Goal: Use online tool/utility: Utilize a website feature to perform a specific function

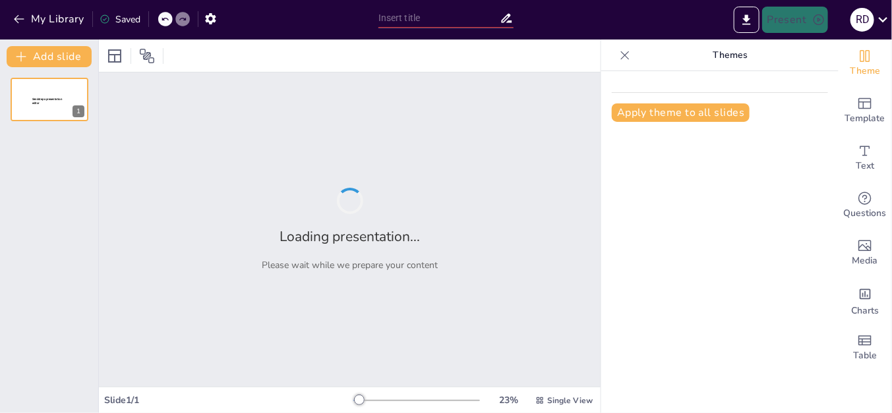
type input "Auditoría: Fundamentos y Clasificación"
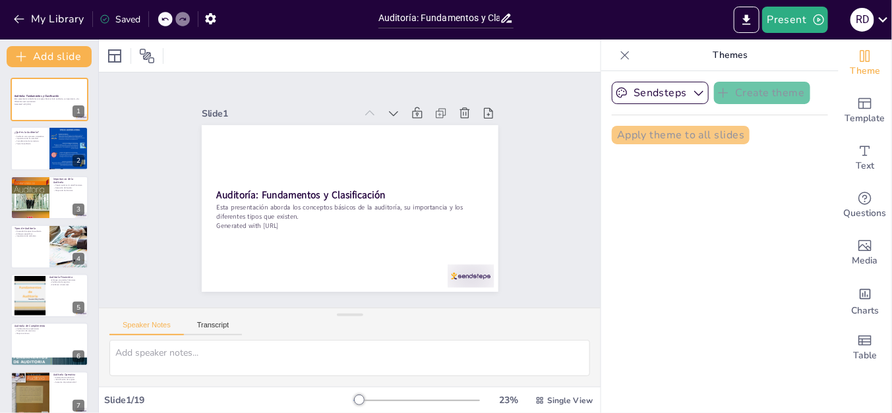
checkbox input "true"
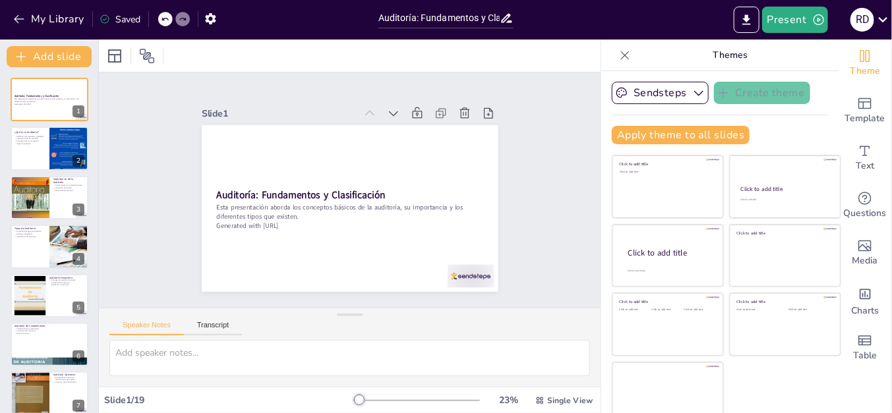
checkbox input "true"
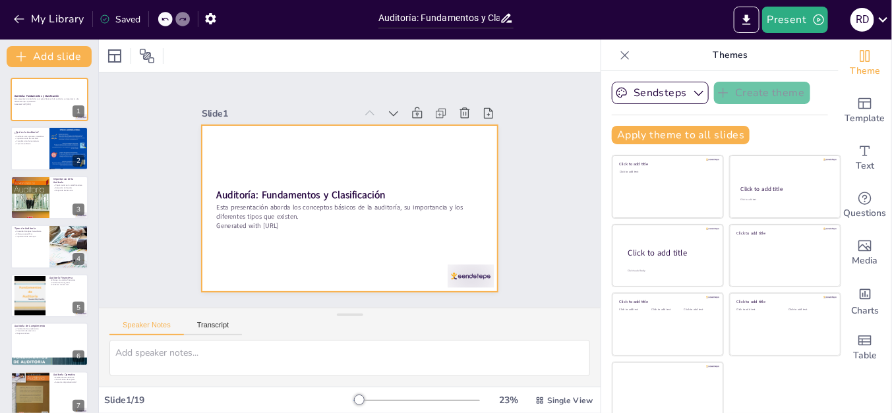
checkbox input "true"
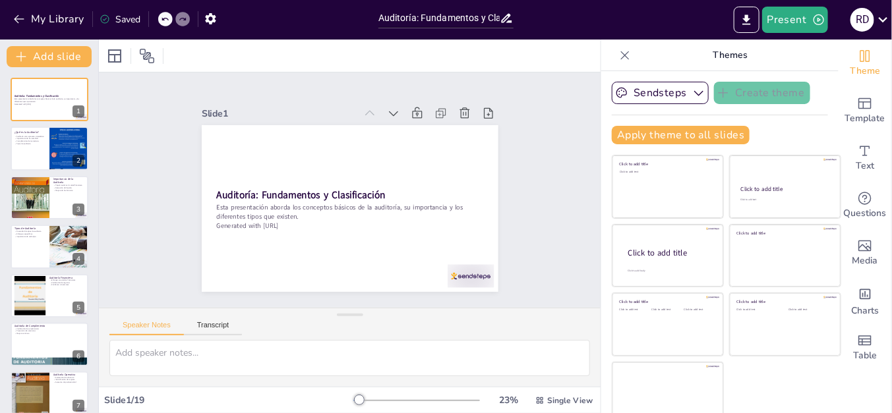
checkbox input "true"
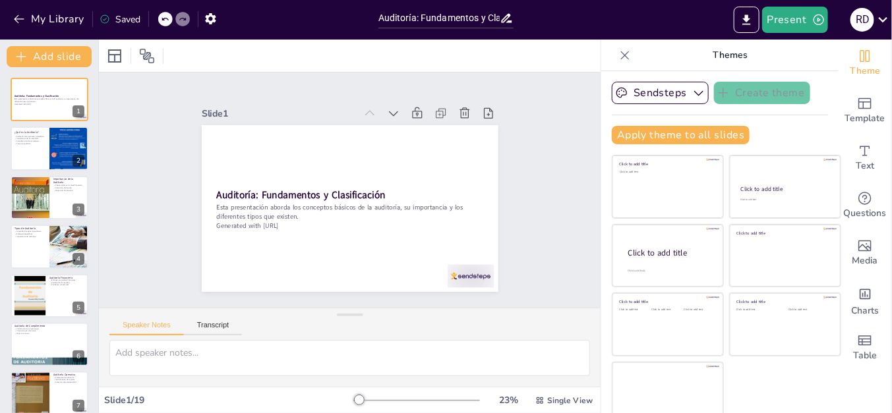
checkbox input "true"
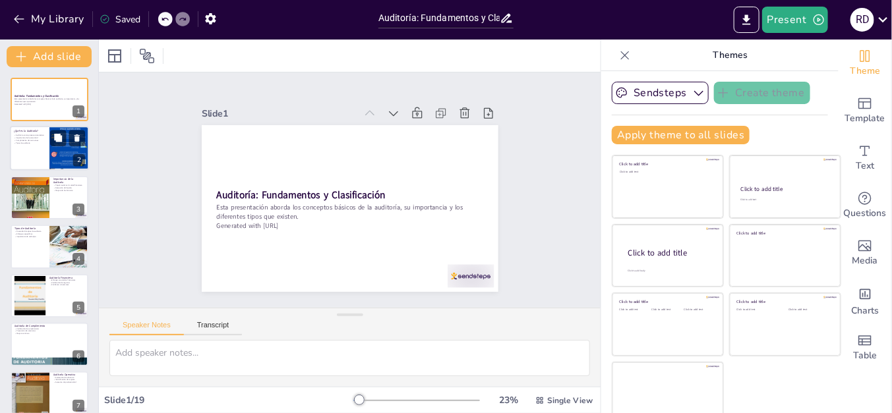
checkbox input "true"
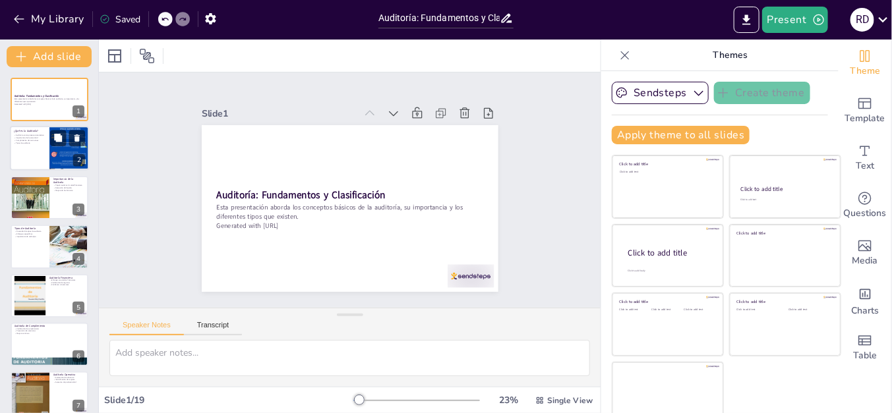
checkbox input "true"
click at [70, 146] on div at bounding box center [67, 139] width 35 height 16
type textarea "La auditoría es un proceso estructurado que involucra varias etapas, lo que per…"
checkbox input "true"
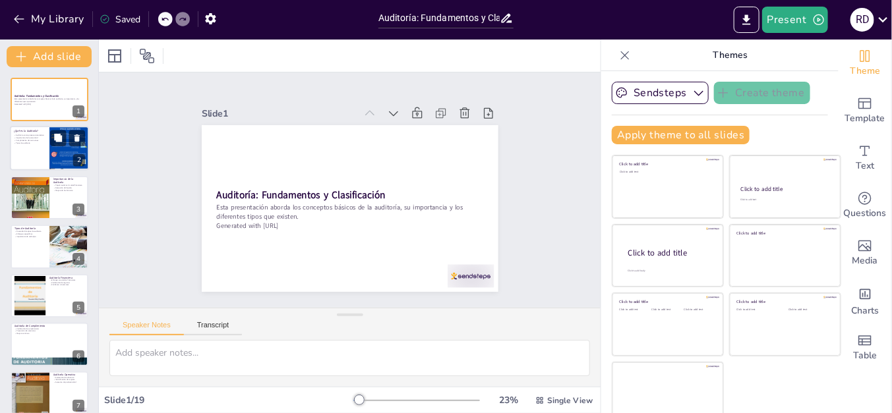
checkbox input "true"
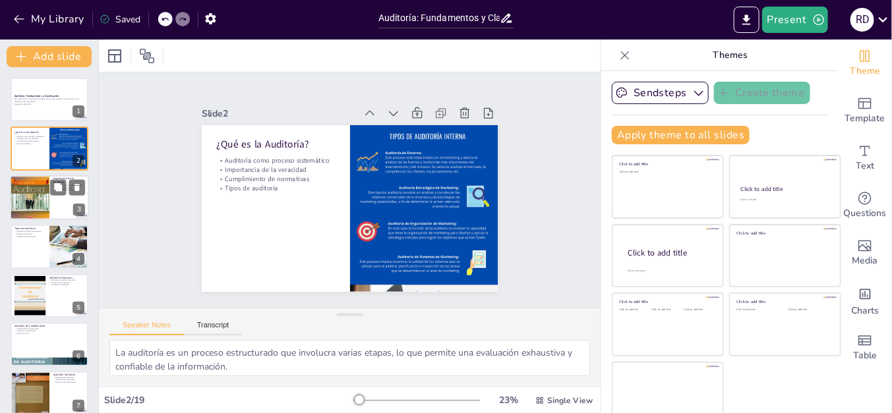
checkbox input "true"
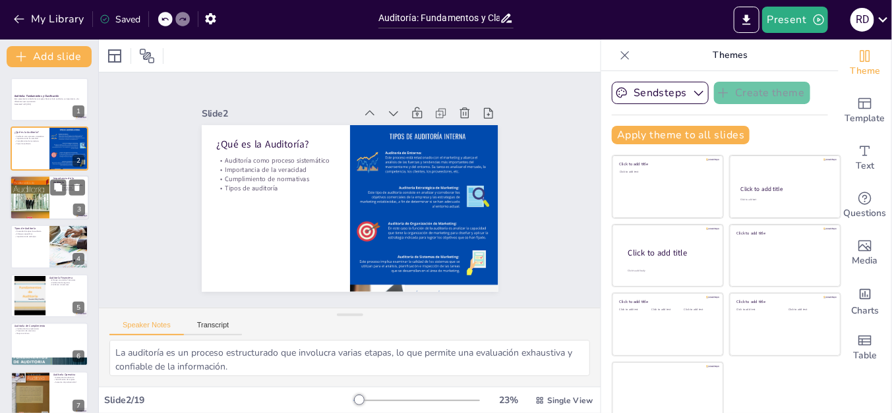
checkbox input "true"
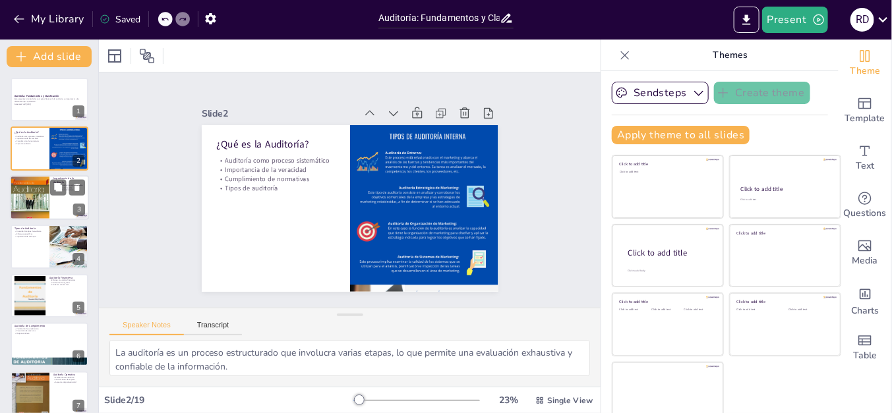
checkbox input "true"
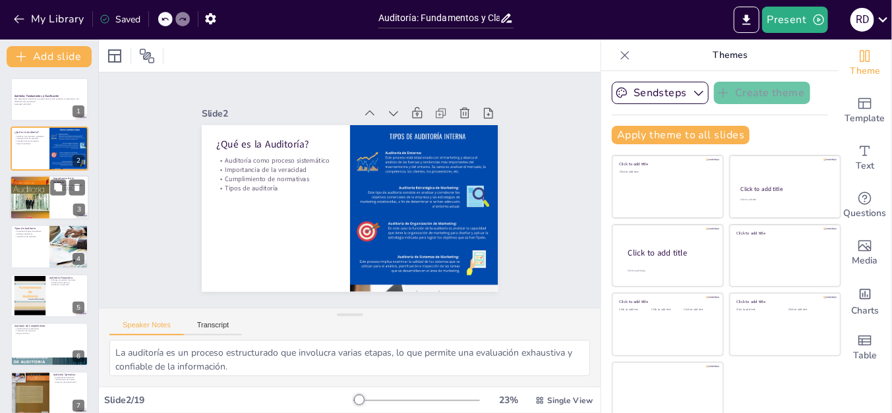
checkbox input "true"
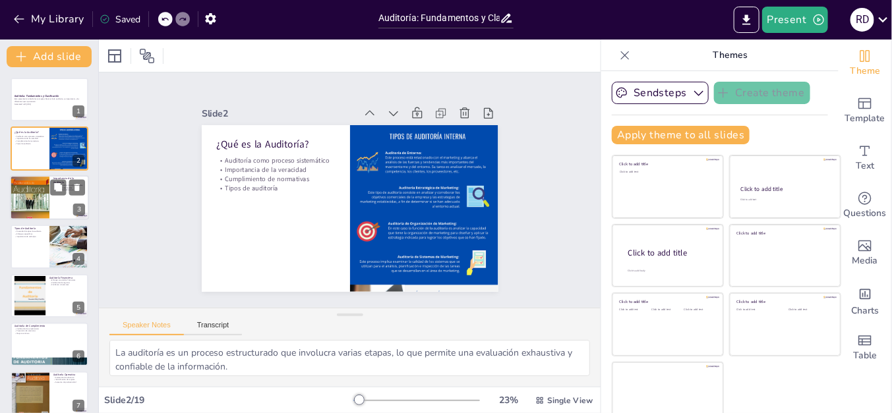
click at [42, 198] on div at bounding box center [30, 197] width 40 height 51
type textarea "La auditoría es fundamental para mantener la salud financiera de una organizaci…"
checkbox input "true"
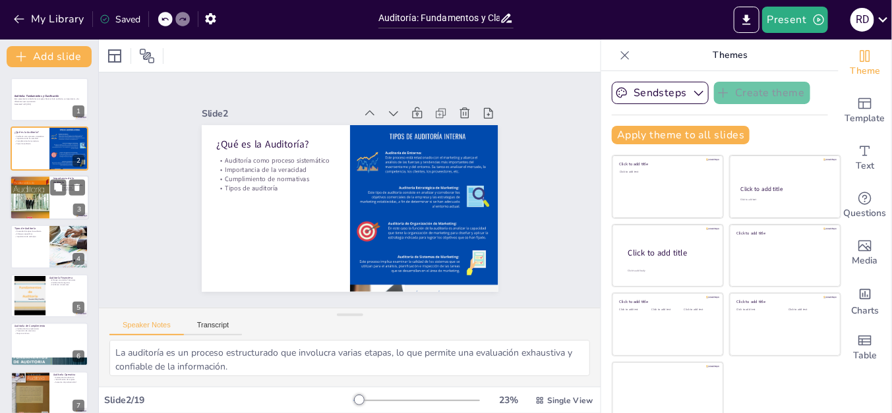
checkbox input "true"
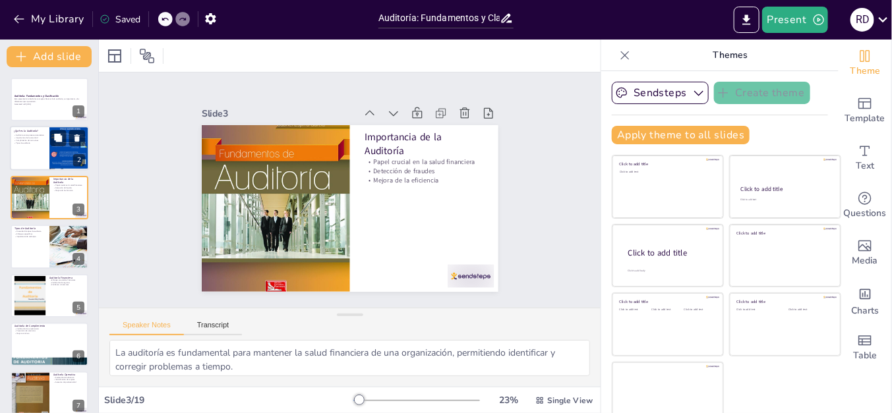
checkbox input "true"
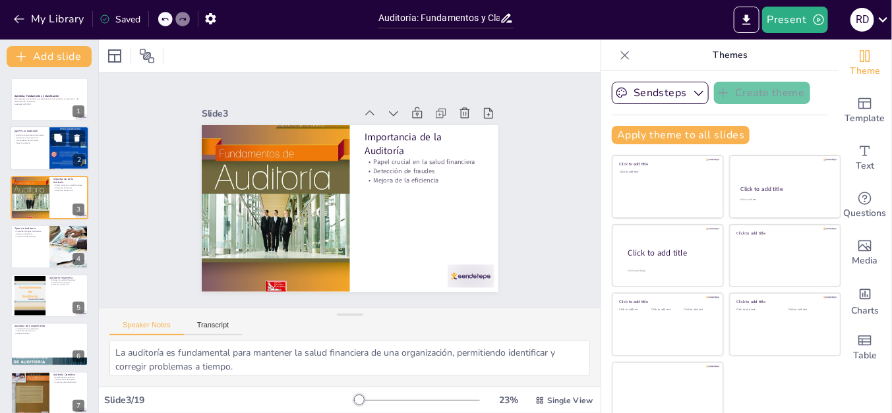
checkbox input "true"
click at [29, 168] on div at bounding box center [49, 149] width 79 height 45
type textarea "La auditoría es un proceso estructurado que involucra varias etapas, lo que per…"
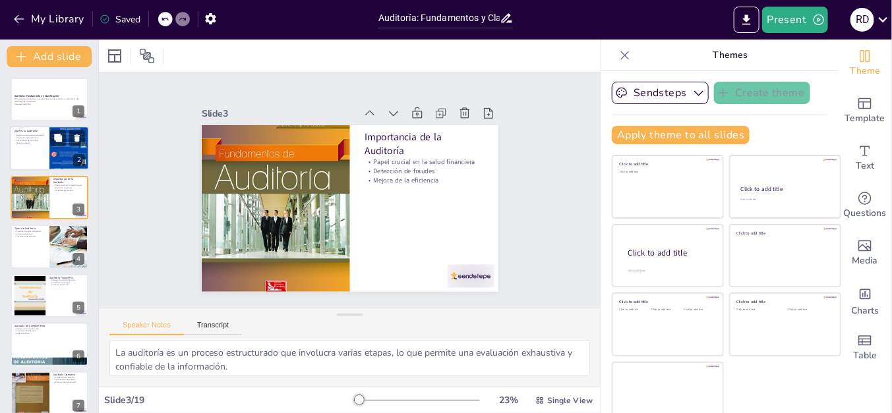
checkbox input "true"
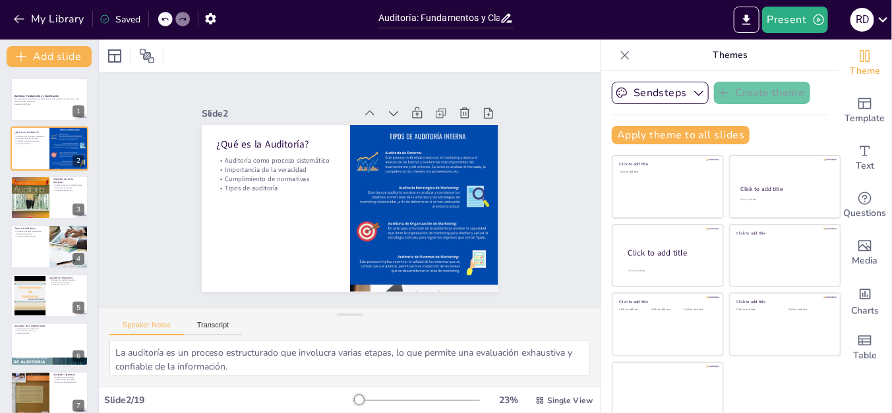
checkbox input "true"
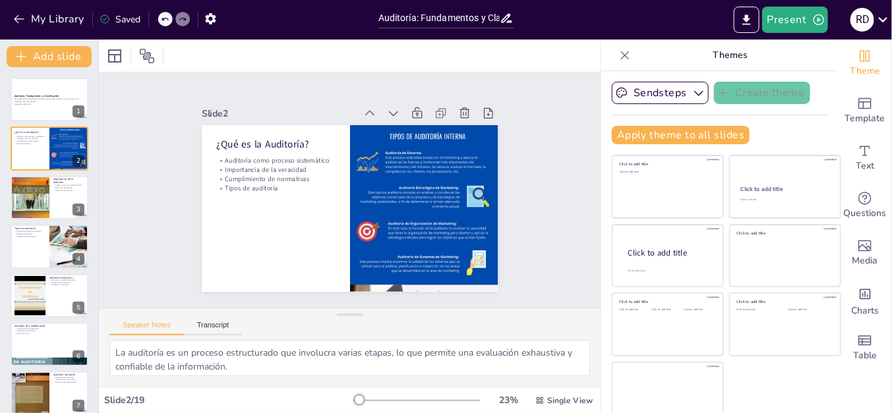
checkbox input "true"
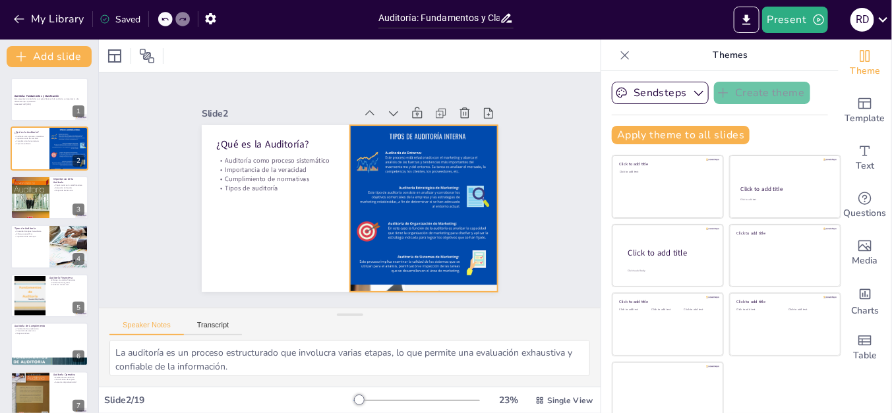
checkbox input "true"
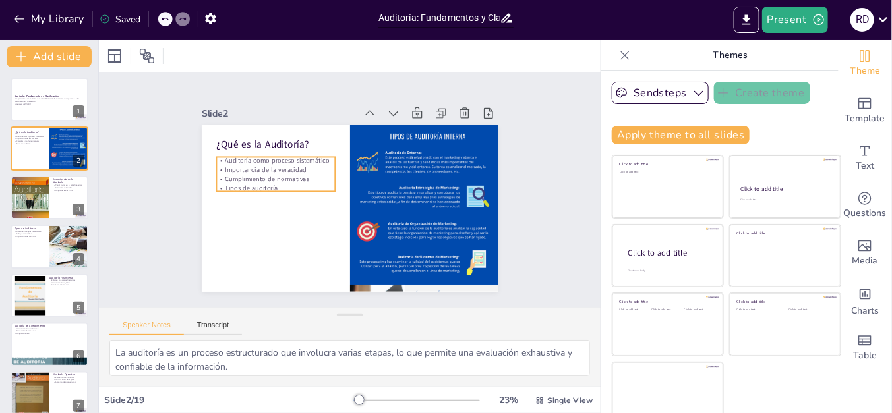
checkbox input "true"
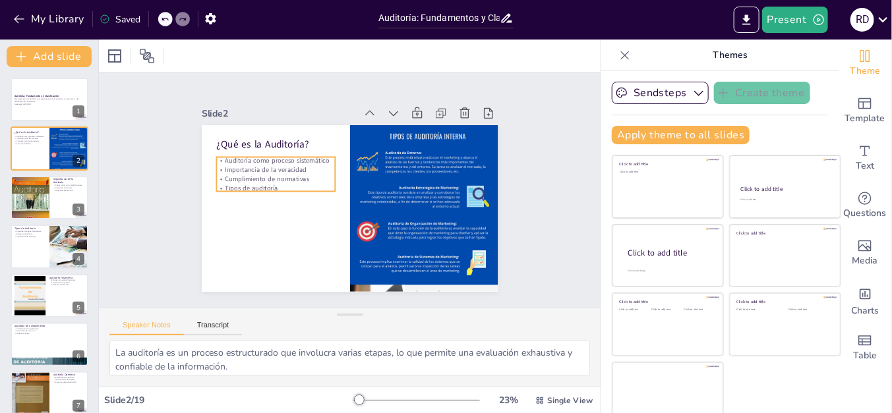
checkbox input "true"
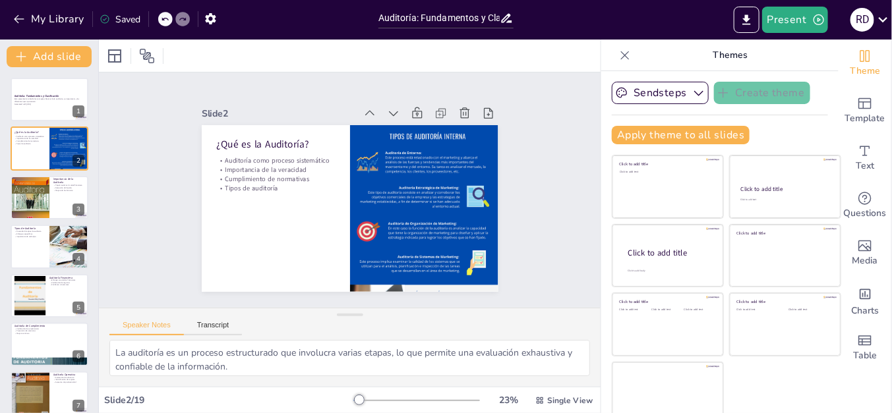
checkbox input "true"
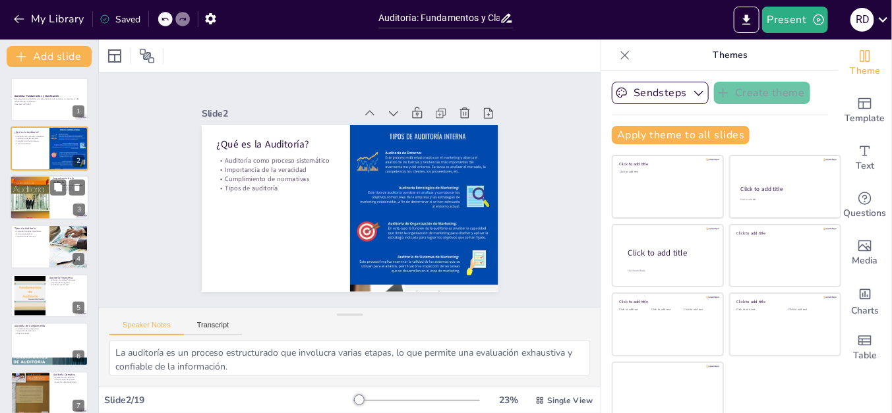
checkbox input "true"
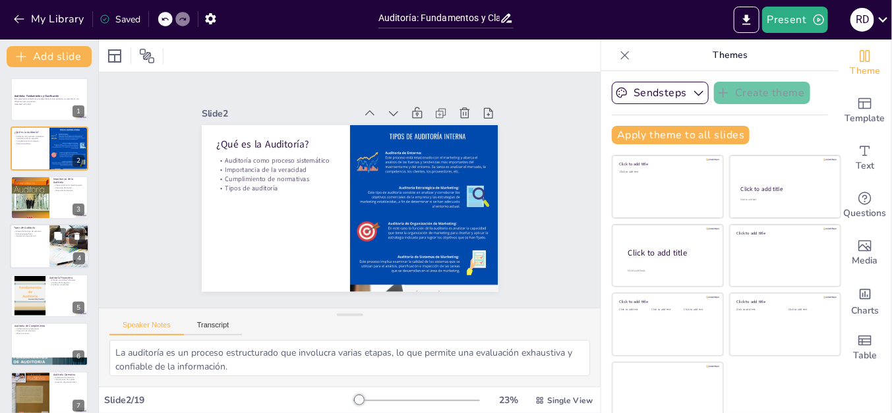
checkbox input "true"
click at [42, 237] on p "Importancia de cada tipo" at bounding box center [30, 236] width 32 height 3
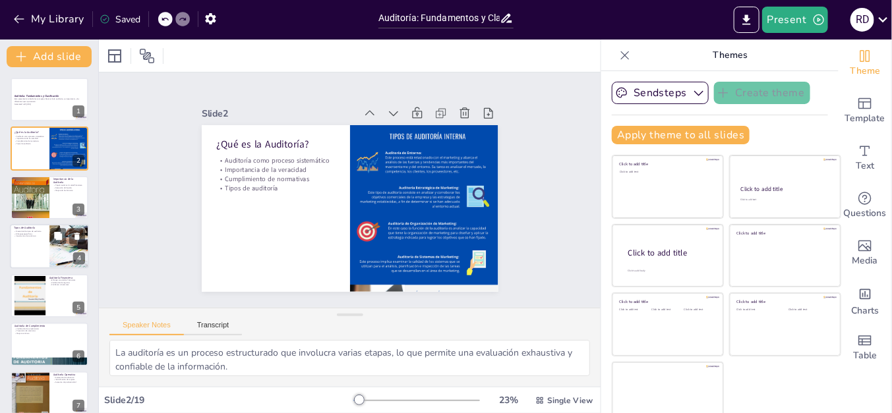
type textarea "La variedad de tipos de auditoría permite a las organizaciones abordar diferent…"
checkbox input "true"
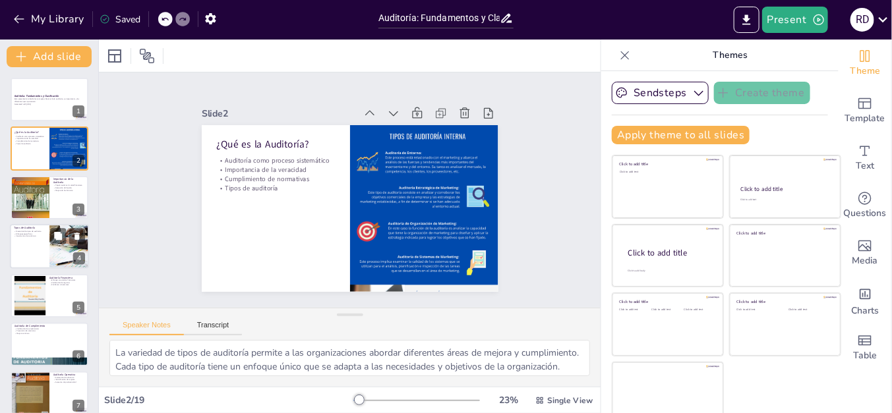
scroll to position [6, 0]
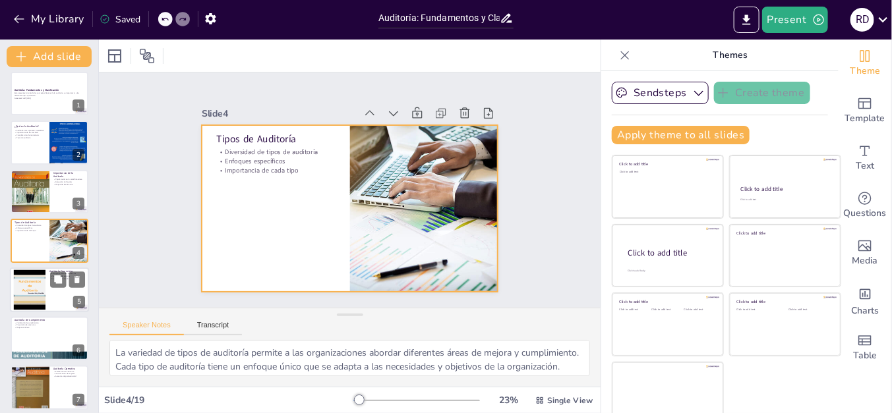
checkbox input "true"
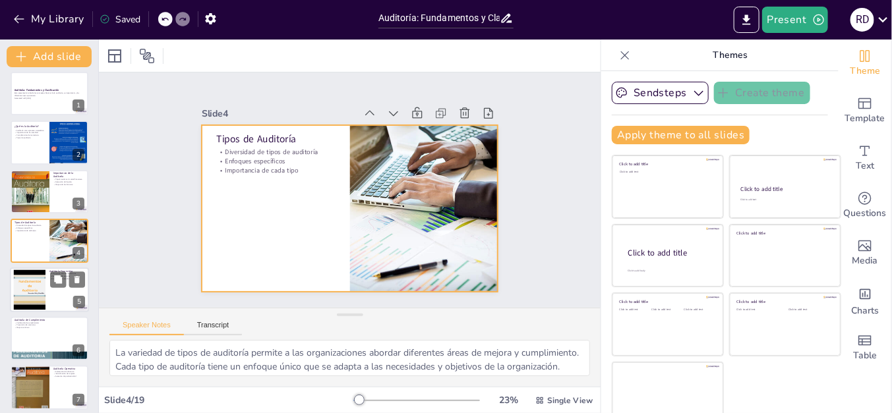
checkbox input "true"
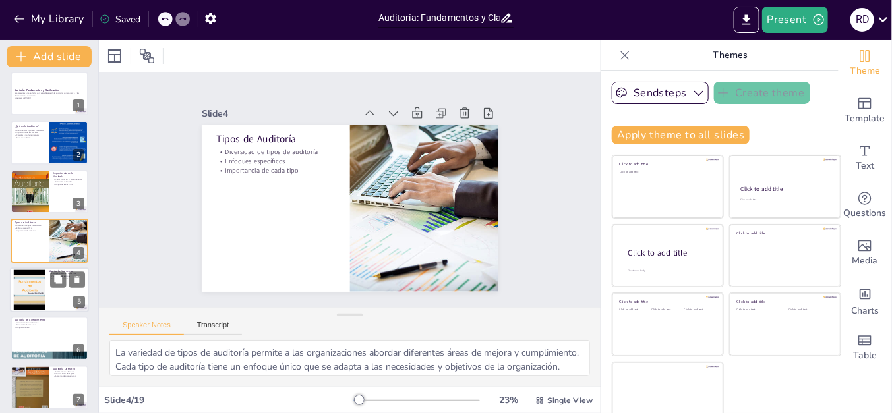
click at [45, 288] on div at bounding box center [29, 290] width 53 height 40
type textarea "La auditoría financiera se centra en los estados financieros, que son cruciales…"
checkbox input "true"
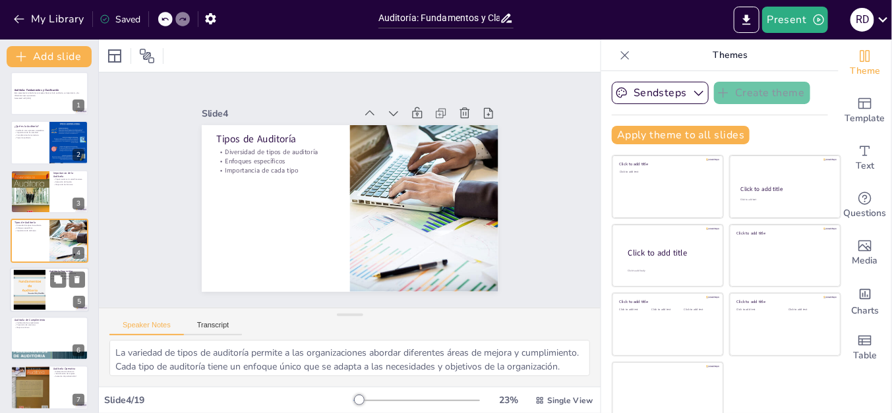
checkbox input "true"
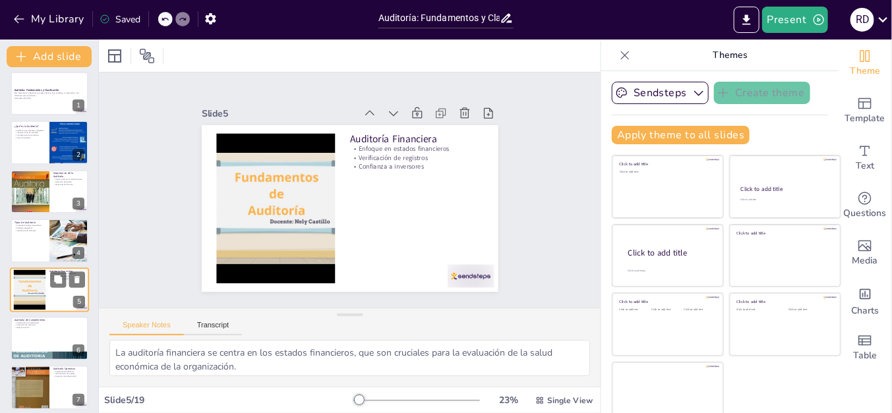
scroll to position [55, 0]
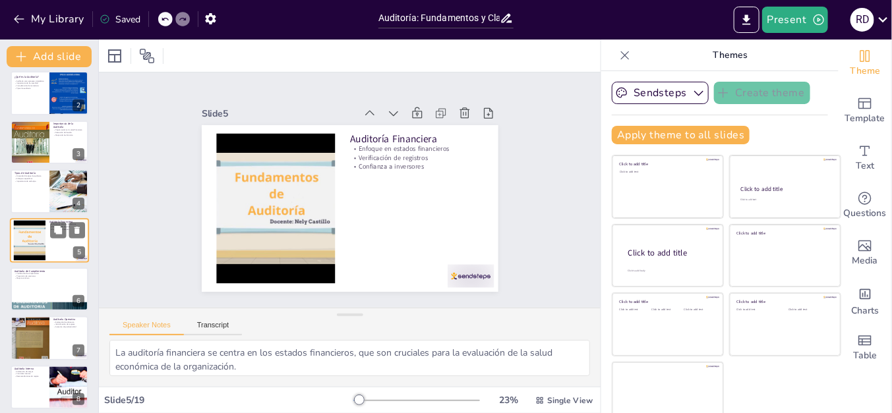
checkbox input "true"
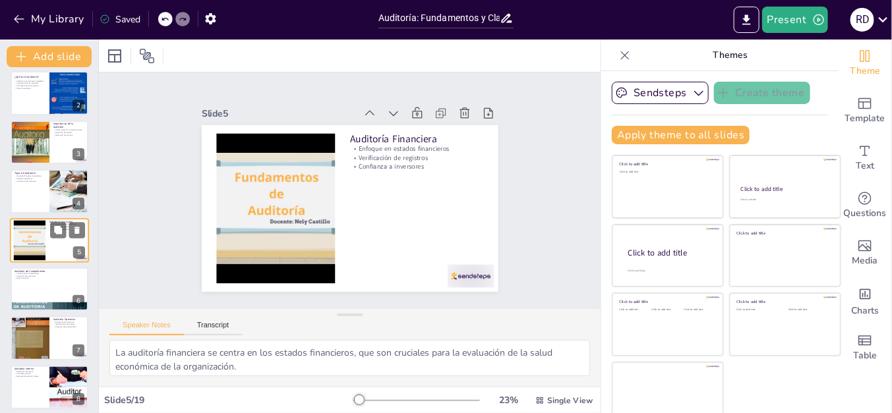
checkbox input "true"
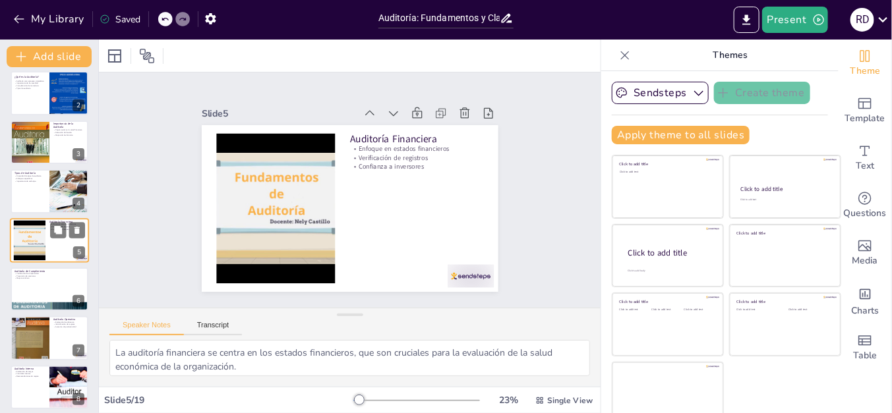
checkbox input "true"
click at [36, 248] on div at bounding box center [29, 240] width 53 height 40
checkbox input "true"
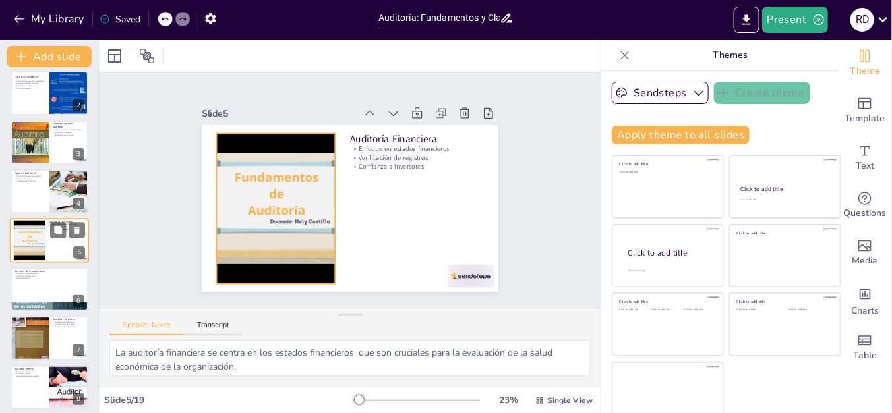
checkbox input "true"
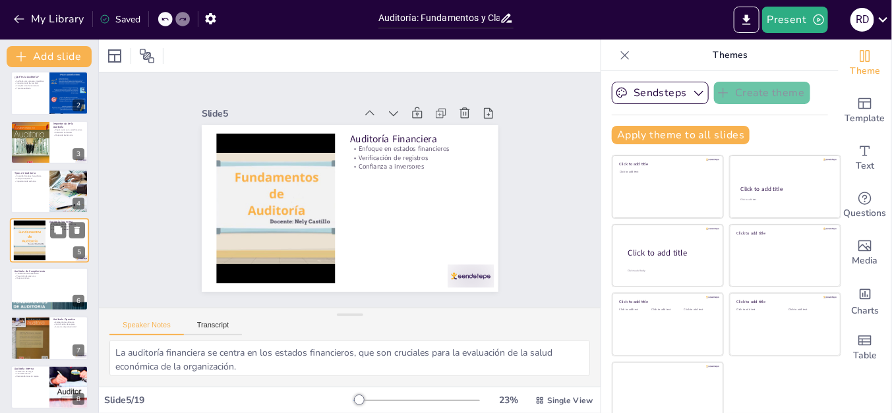
checkbox input "true"
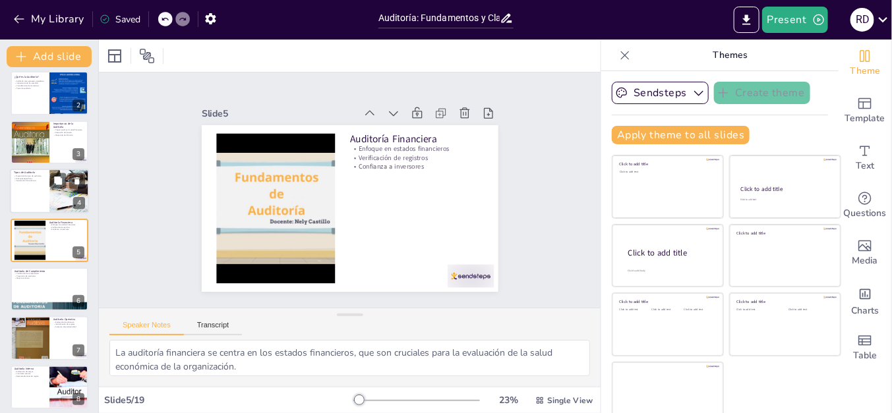
click at [28, 202] on div at bounding box center [49, 191] width 79 height 45
type textarea "La variedad de tipos de auditoría permite a las organizaciones abordar diferent…"
checkbox input "true"
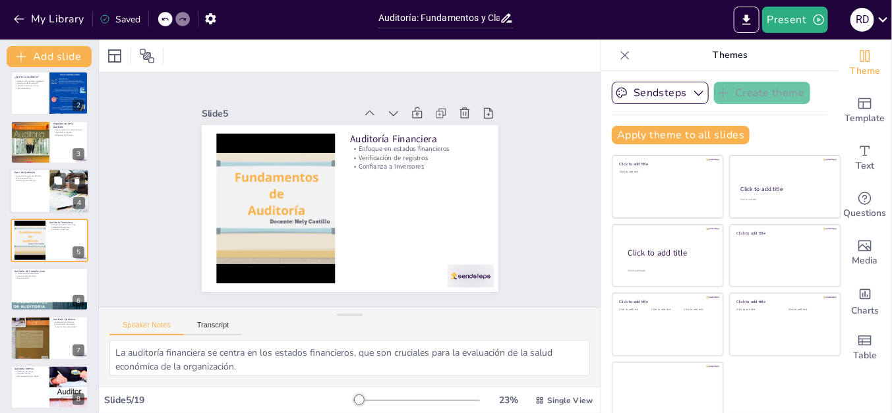
checkbox input "true"
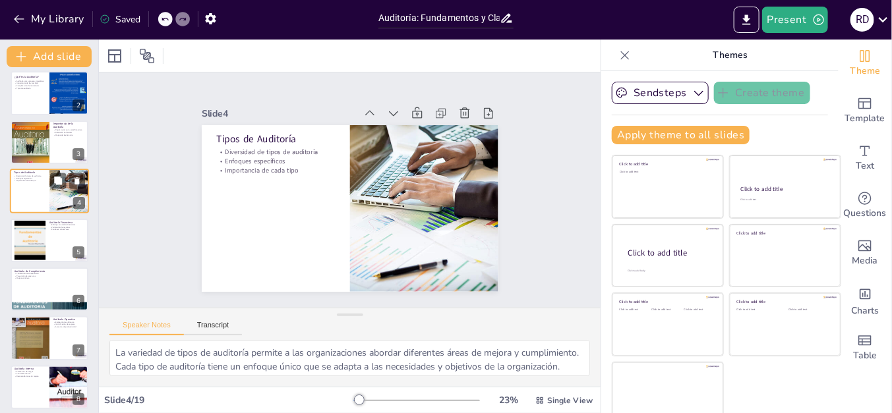
scroll to position [6, 0]
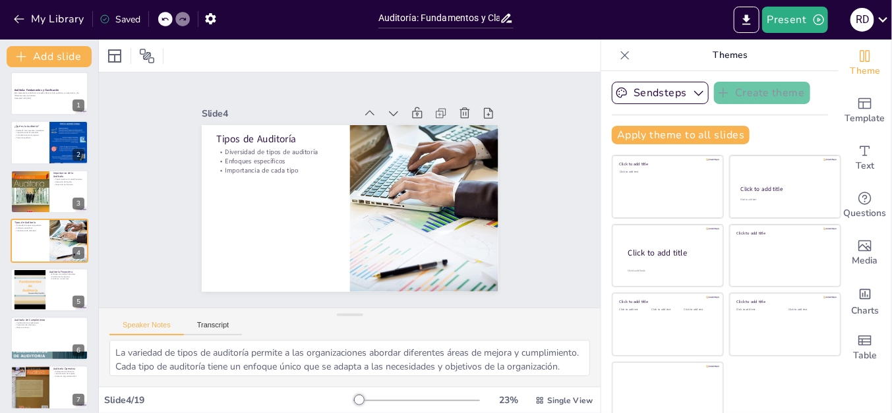
checkbox input "true"
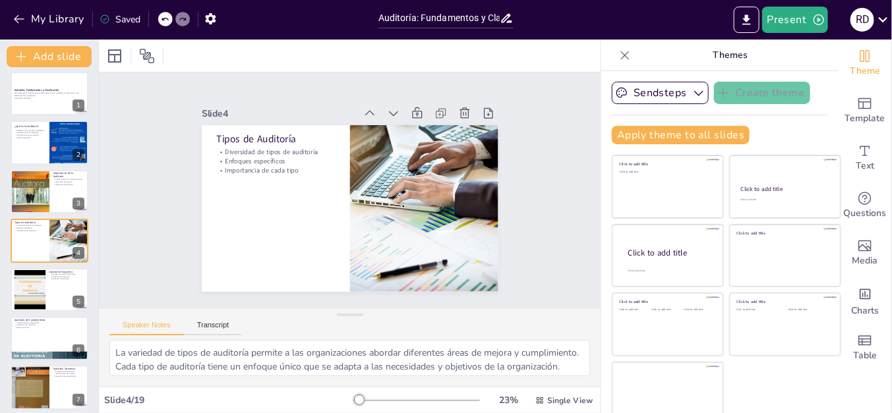
checkbox input "true"
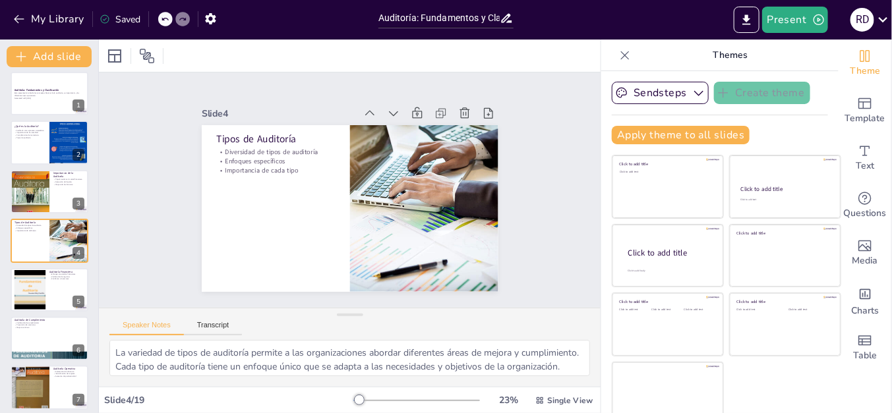
checkbox input "true"
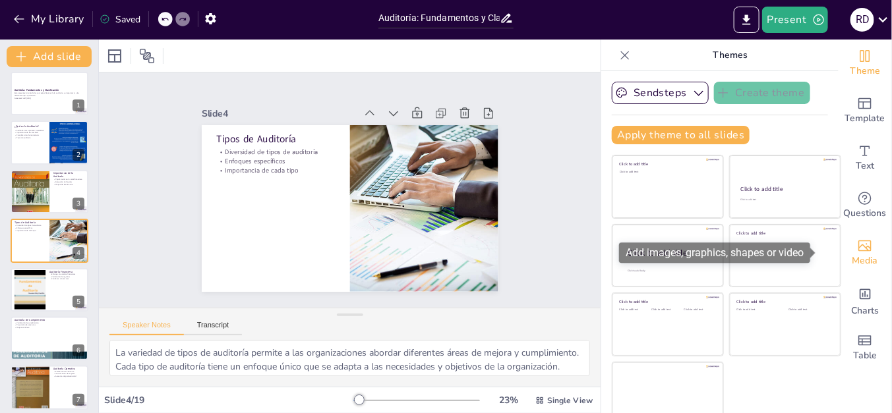
click at [853, 257] on span "Media" at bounding box center [866, 261] width 26 height 15
checkbox input "true"
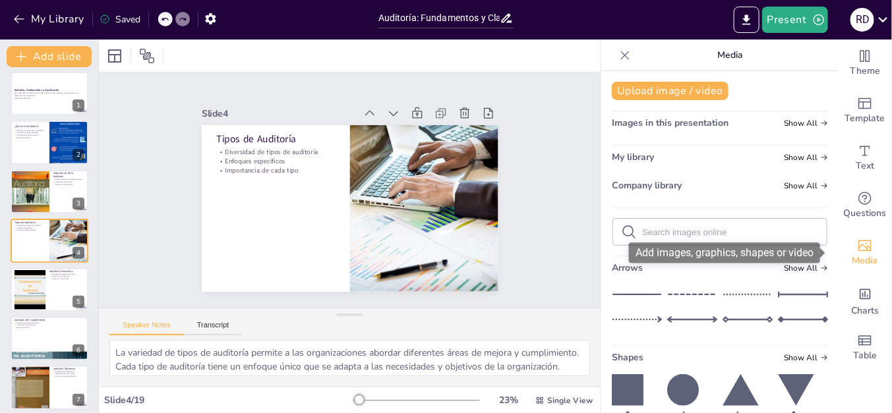
click at [857, 252] on icon "Add images, graphics, shapes or video" at bounding box center [865, 246] width 16 height 16
checkbox input "true"
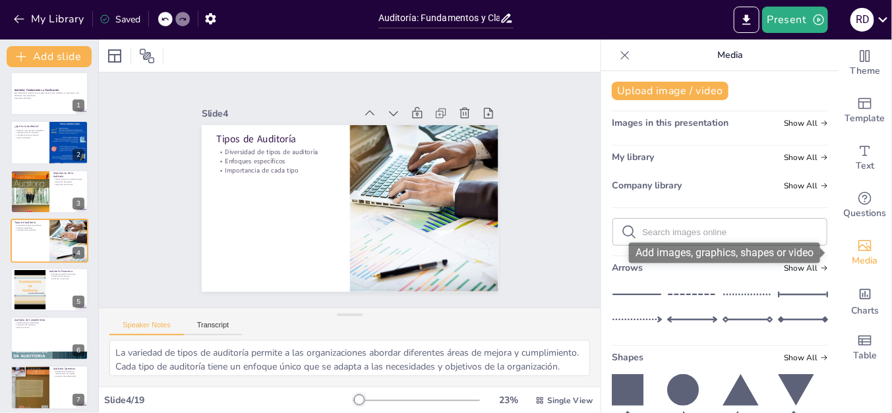
checkbox input "true"
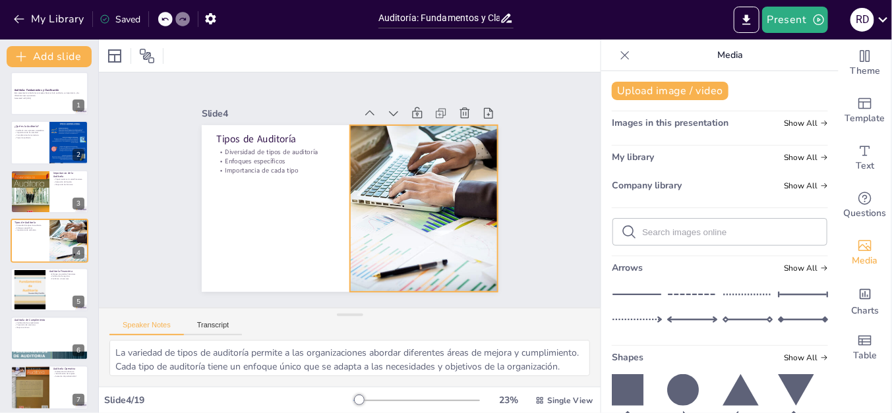
checkbox input "true"
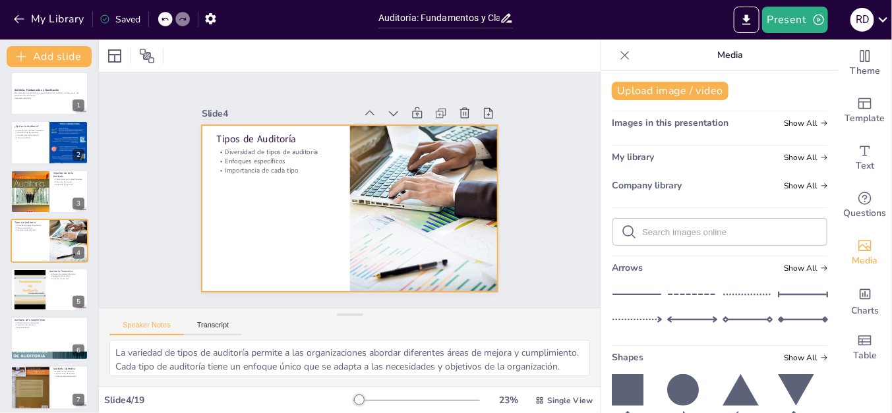
checkbox input "true"
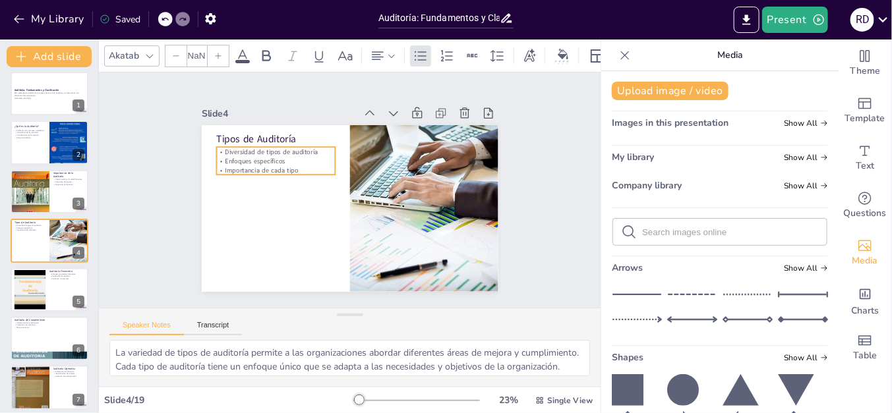
click at [290, 163] on p "Importancia de cada tipo" at bounding box center [278, 163] width 119 height 22
checkbox input "true"
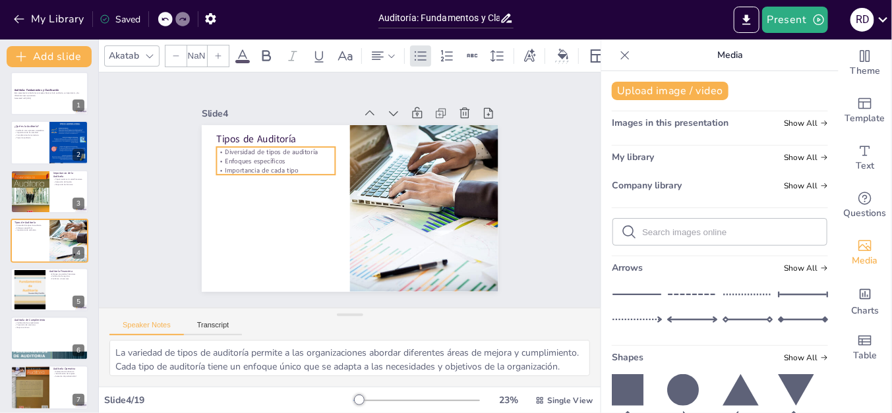
type input "32"
checkbox input "true"
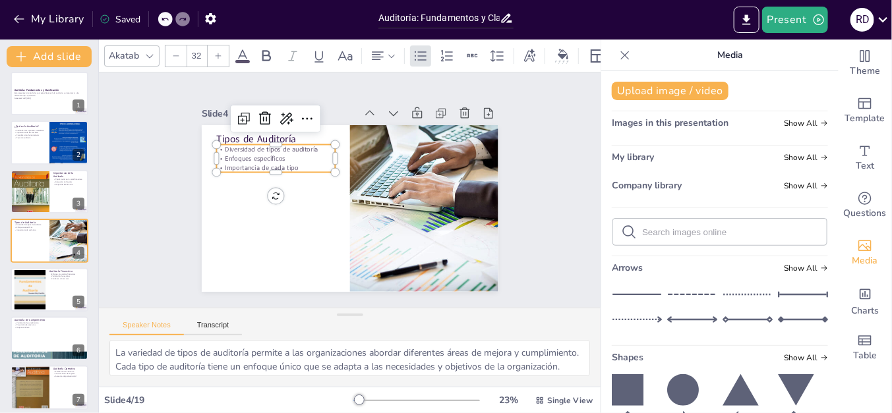
click at [290, 163] on p "Importancia de cada tipo" at bounding box center [278, 161] width 119 height 22
checkbox input "true"
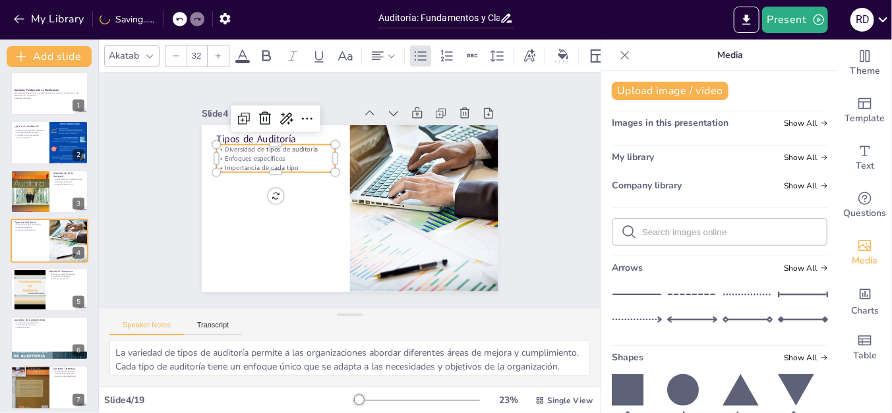
click at [290, 163] on p "Importancia de cada tipo" at bounding box center [278, 161] width 119 height 22
click at [288, 160] on p "Importancia de cada tipo" at bounding box center [278, 161] width 119 height 22
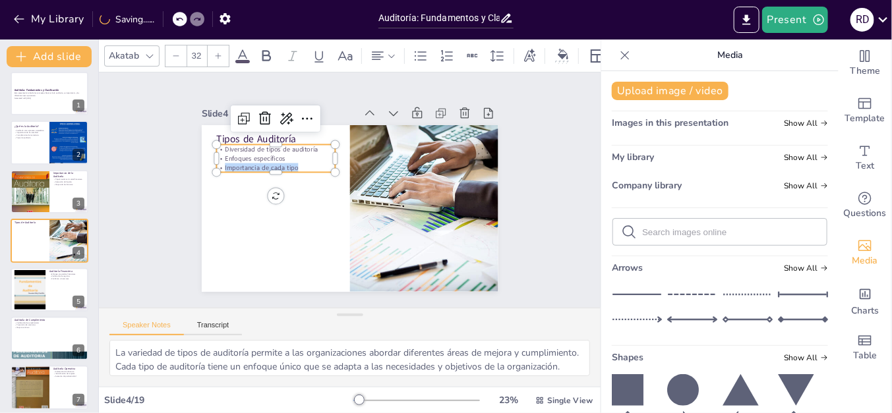
click at [288, 160] on p "Importancia de cada tipo" at bounding box center [278, 161] width 119 height 22
click at [299, 158] on p "Importancia de cada tipo" at bounding box center [278, 161] width 119 height 22
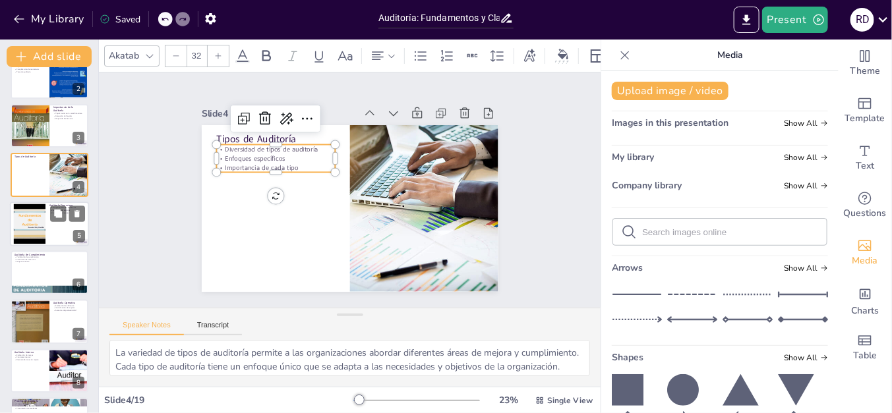
scroll to position [336, 0]
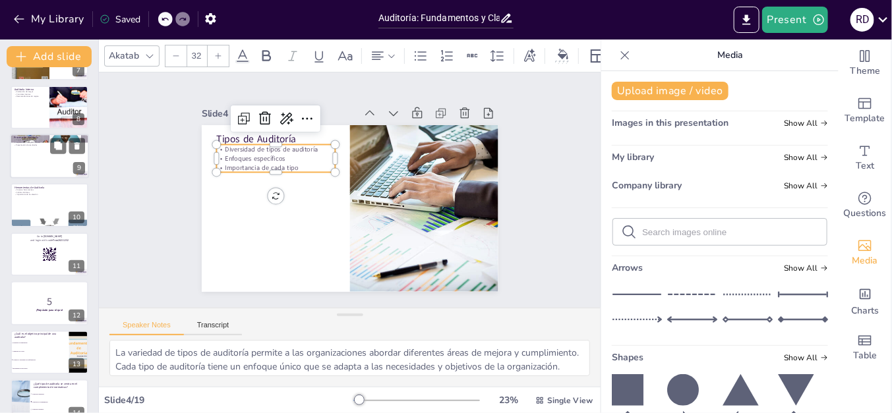
click at [26, 154] on div at bounding box center [49, 156] width 79 height 45
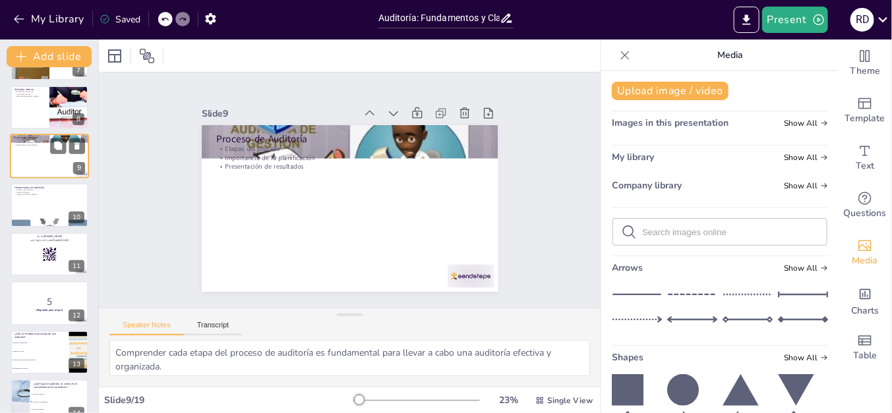
scroll to position [252, 0]
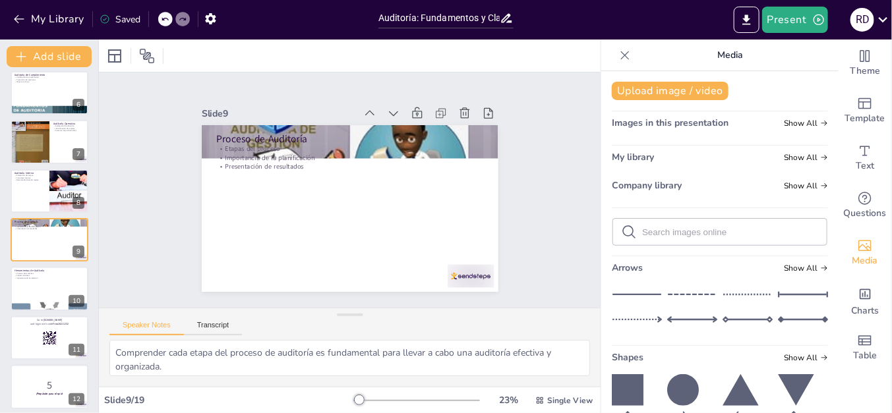
click at [517, 201] on div "Slide 1 Auditoría: Fundamentos y Clasificación Esta presentación aborda los con…" at bounding box center [350, 189] width 390 height 241
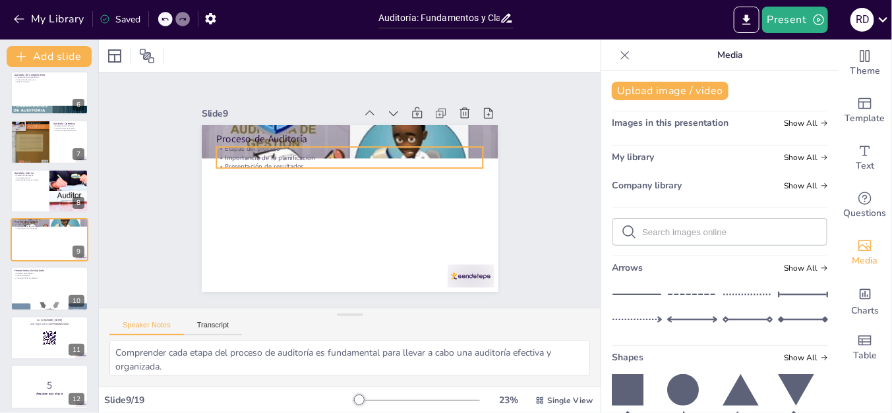
click at [386, 146] on p "Etapas del proceso" at bounding box center [358, 149] width 263 height 65
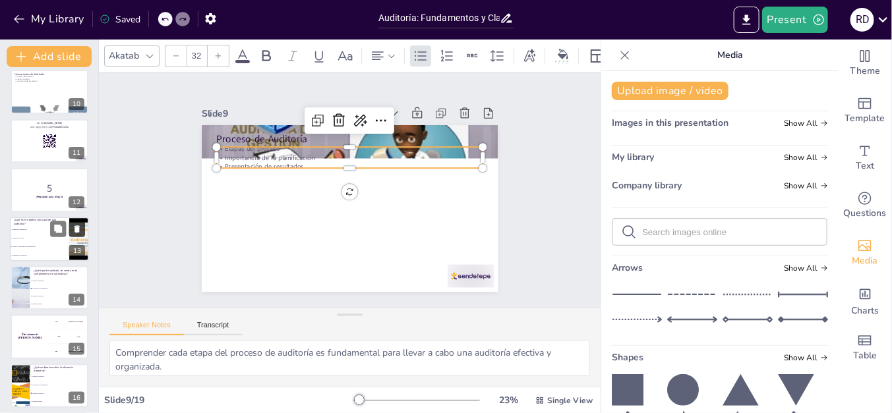
scroll to position [450, 0]
click at [51, 162] on div "Auditoría: Fundamentos y Clasificación Esta presentación aborda los conceptos b…" at bounding box center [49, 91] width 98 height 927
click at [44, 143] on rect at bounding box center [44, 143] width 1 height 1
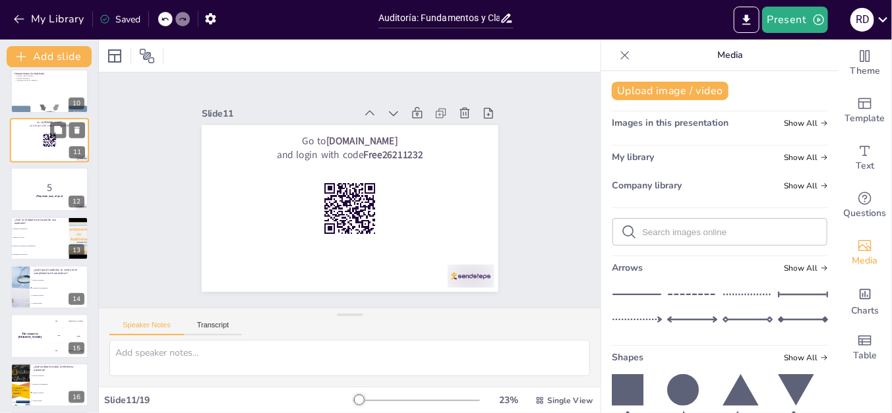
scroll to position [350, 0]
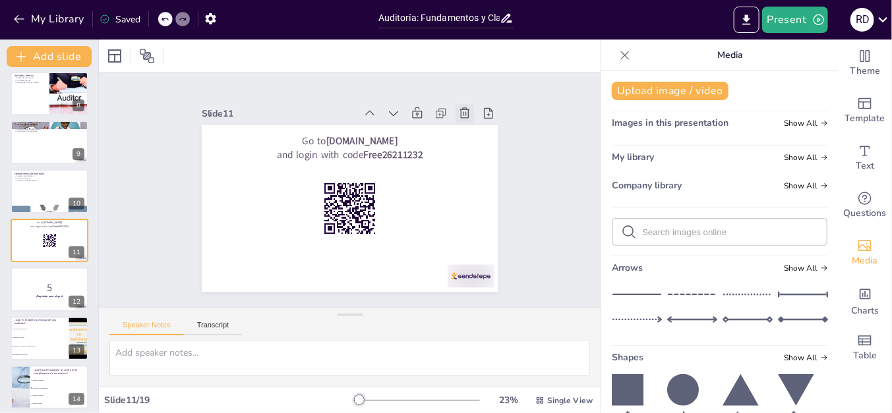
click at [466, 119] on icon at bounding box center [473, 126] width 15 height 15
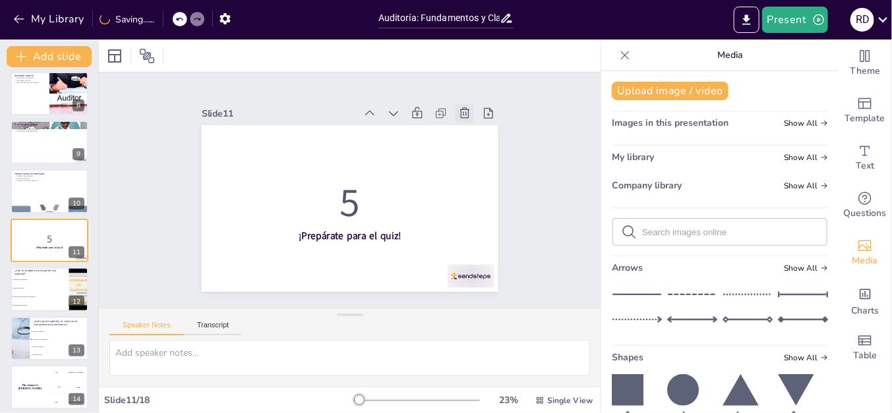
click at [467, 119] on icon at bounding box center [472, 125] width 11 height 12
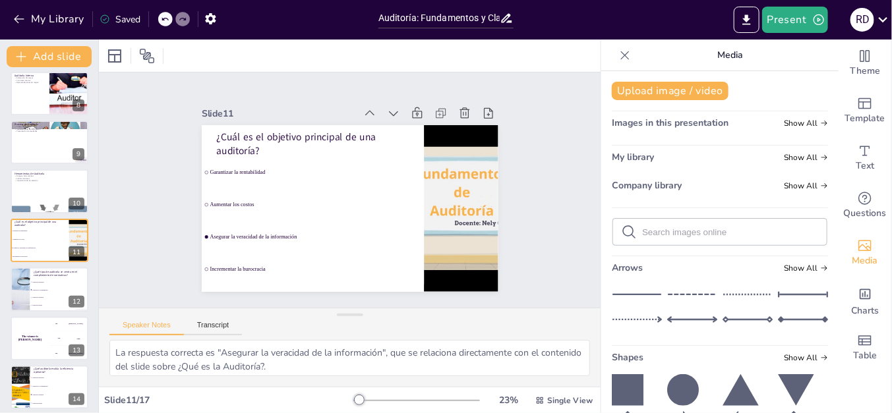
click at [487, 175] on div at bounding box center [454, 232] width 253 height 210
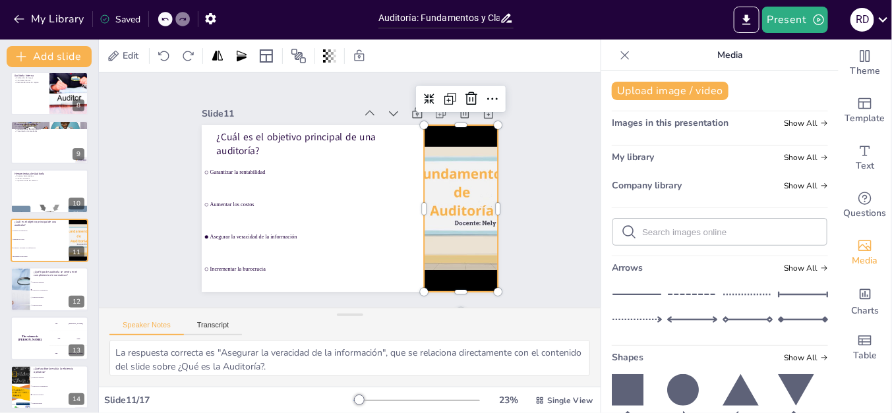
click at [435, 195] on div at bounding box center [390, 296] width 256 height 276
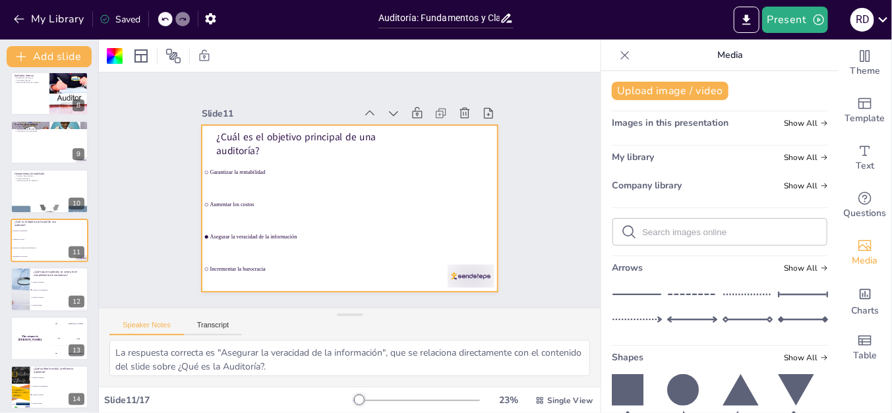
click at [559, 210] on div "Slide 1 Auditoría: Fundamentos y Clasificación Esta presentación aborda los con…" at bounding box center [350, 190] width 540 height 335
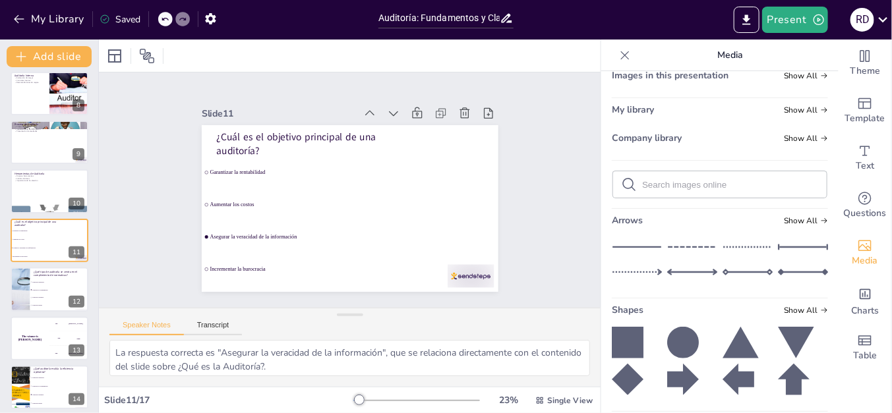
scroll to position [132, 0]
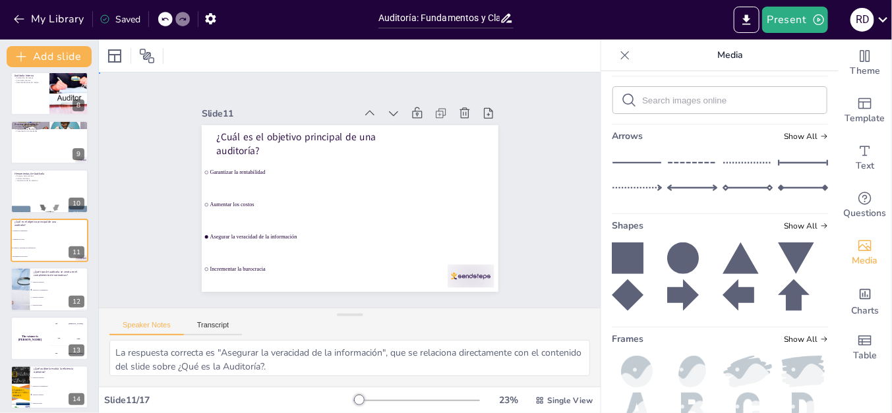
click at [520, 219] on div "Slide 1 Auditoría: Fundamentos y Clasificación Esta presentación aborda los con…" at bounding box center [350, 189] width 390 height 241
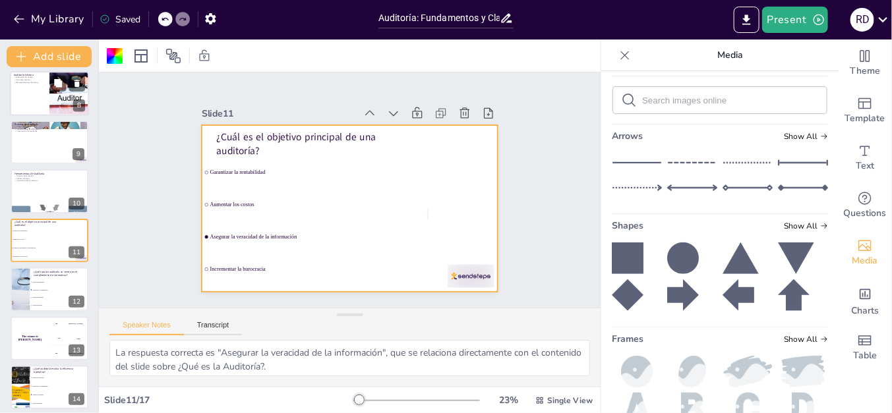
click at [16, 98] on div at bounding box center [49, 93] width 79 height 45
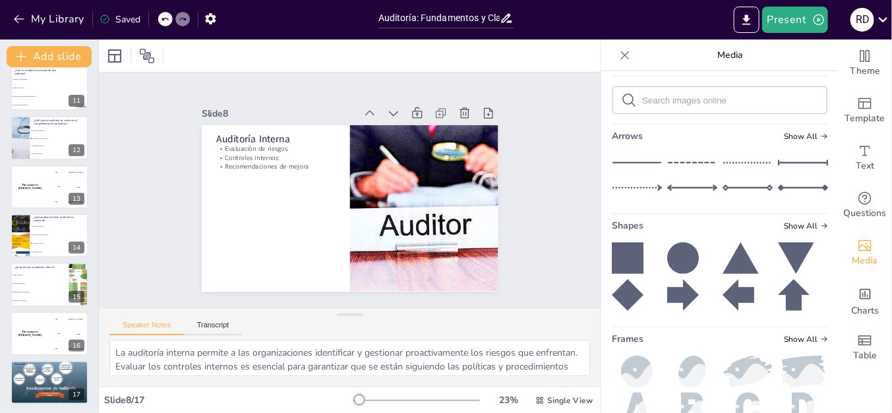
scroll to position [503, 0]
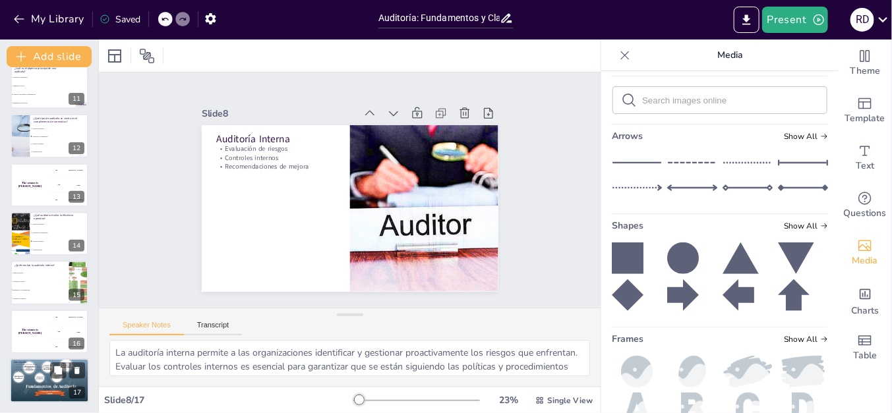
click at [41, 371] on p "Recomendaciones para el futuro" at bounding box center [49, 370] width 71 height 3
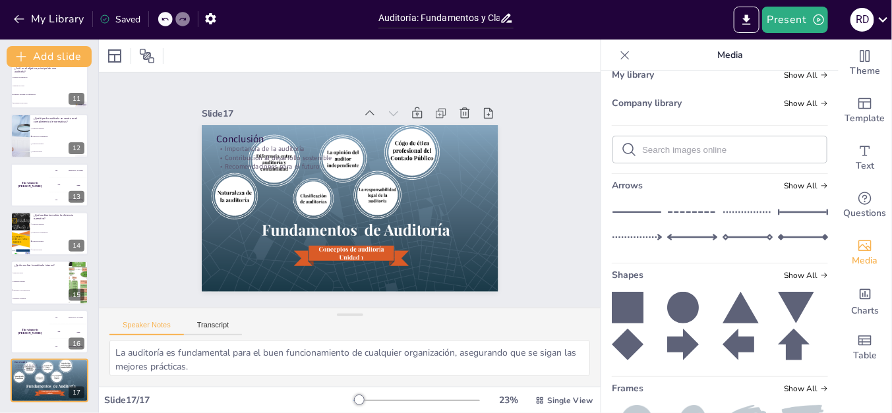
scroll to position [0, 0]
